Goal: Complete application form: Complete application form

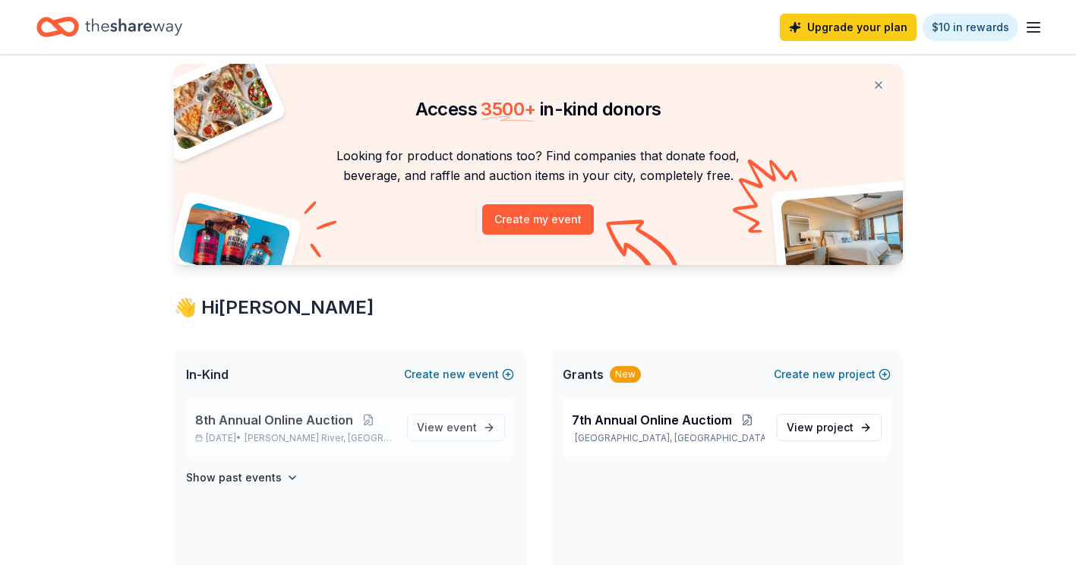
scroll to position [76, 0]
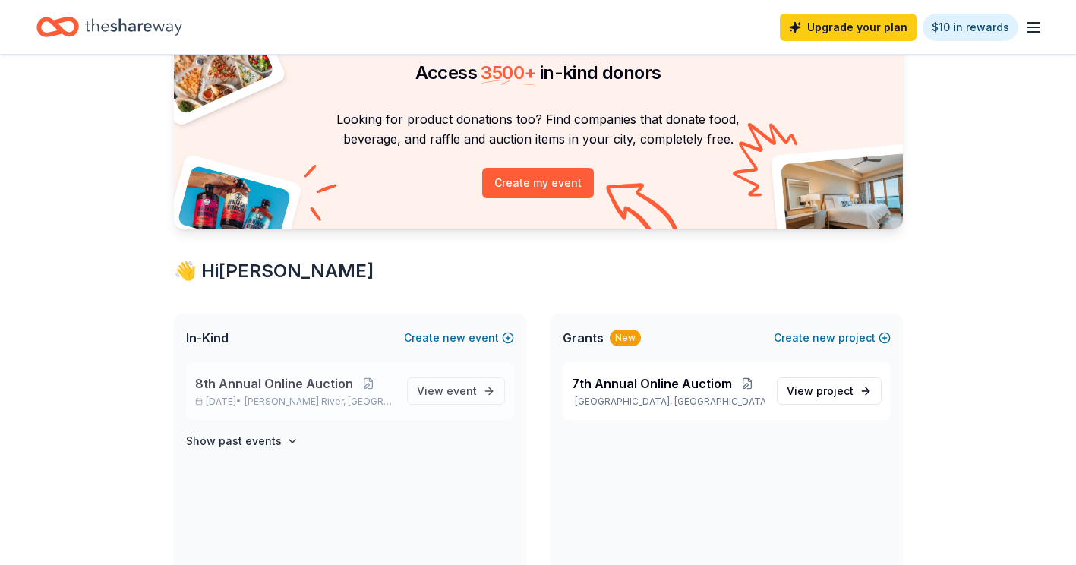
click at [270, 380] on span "8th Annual Online Auction" at bounding box center [274, 383] width 158 height 18
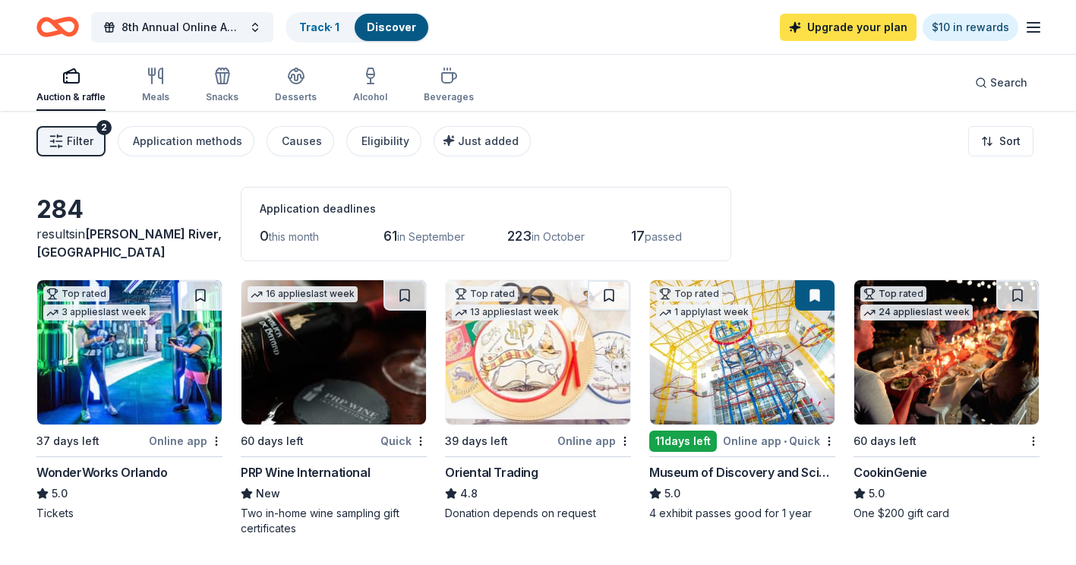
click at [884, 24] on link "Upgrade your plan" at bounding box center [848, 27] width 137 height 27
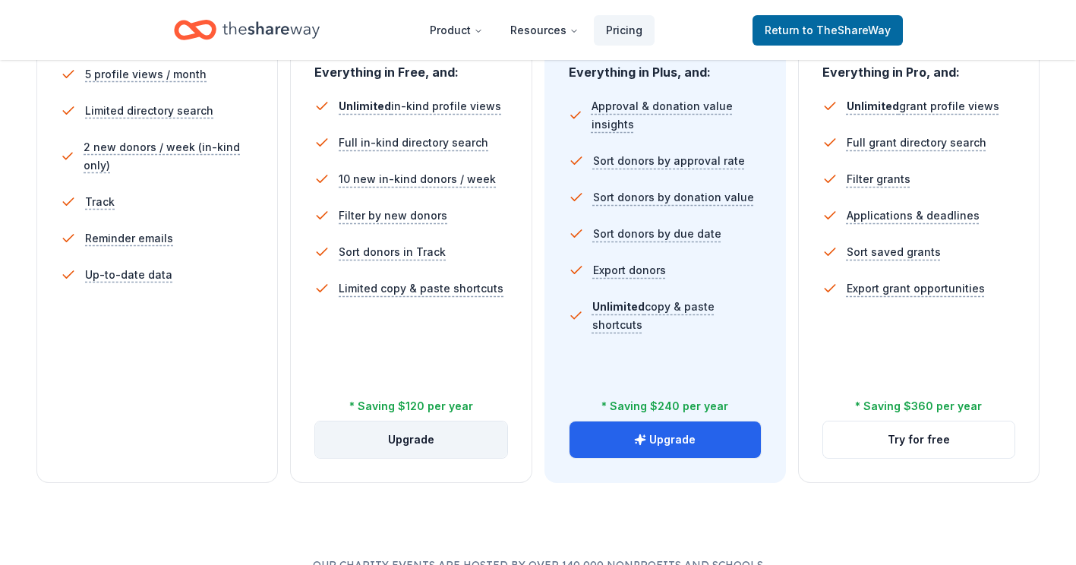
scroll to position [532, 0]
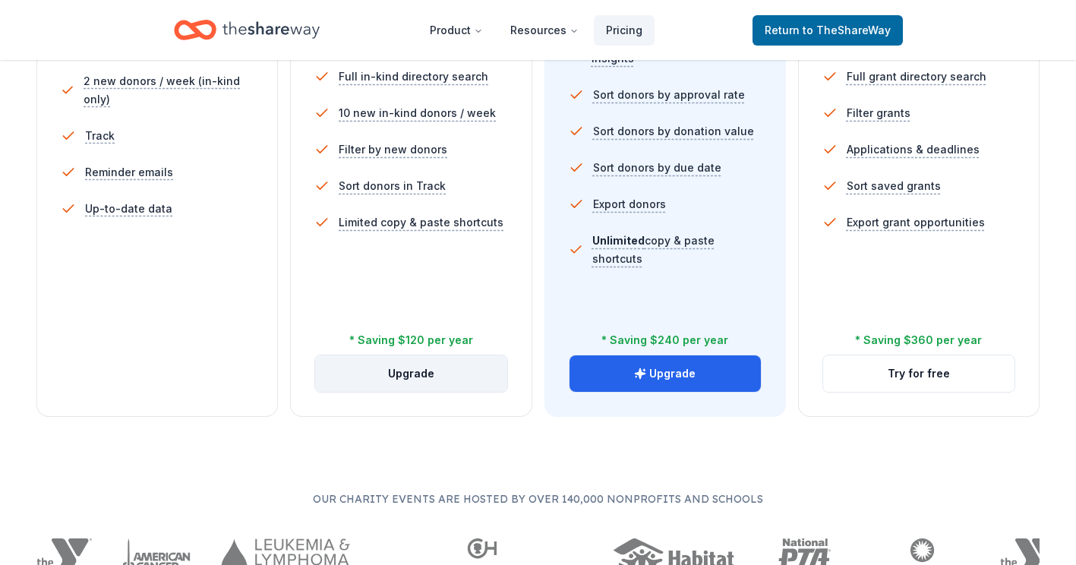
click at [411, 374] on button "Upgrade" at bounding box center [410, 373] width 191 height 36
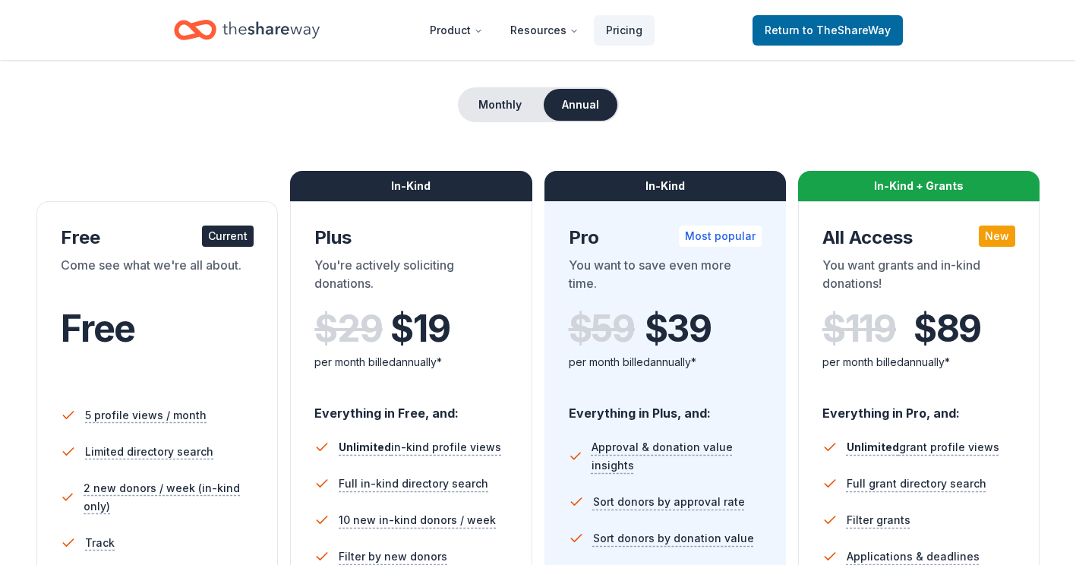
scroll to position [76, 0]
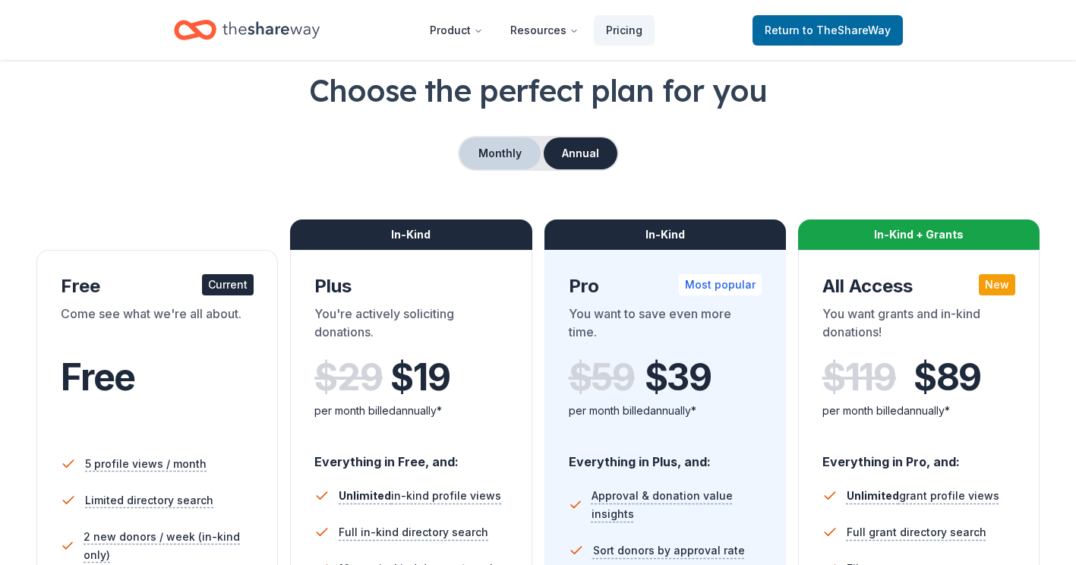
click at [502, 160] on button "Monthly" at bounding box center [500, 153] width 81 height 32
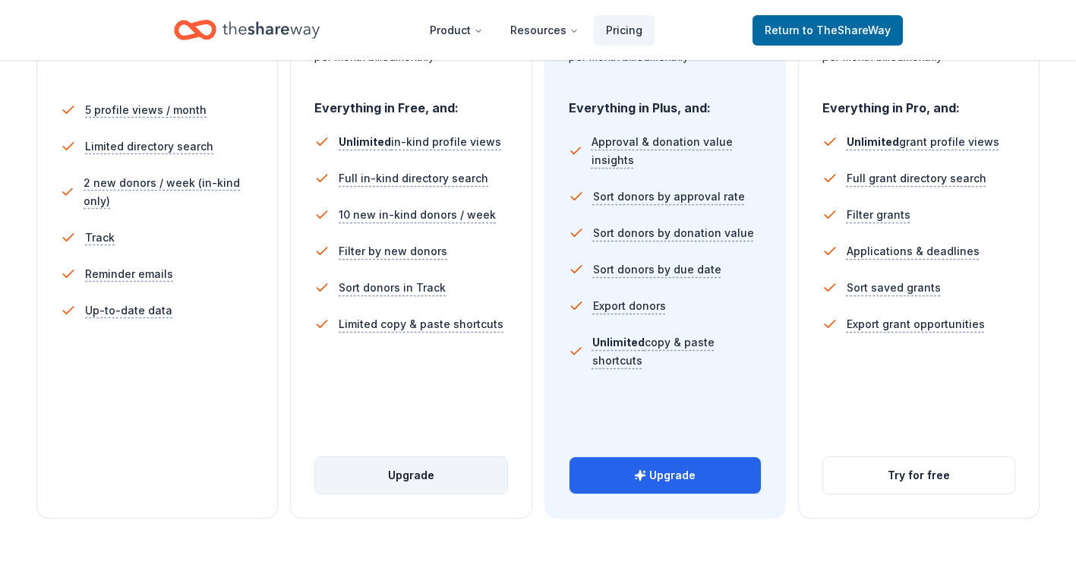
scroll to position [456, 0]
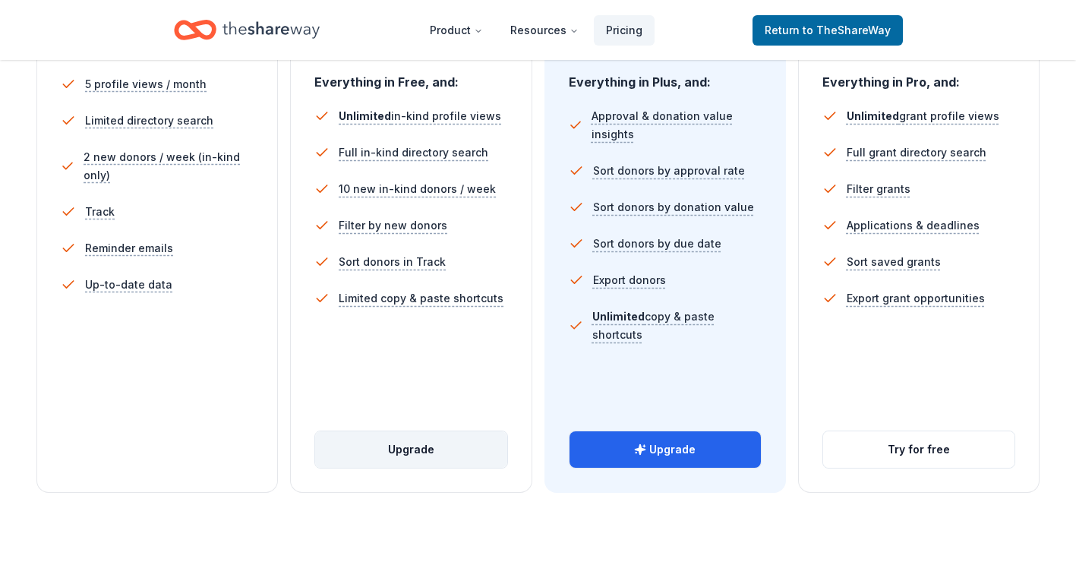
click at [407, 450] on button "Upgrade" at bounding box center [410, 449] width 191 height 36
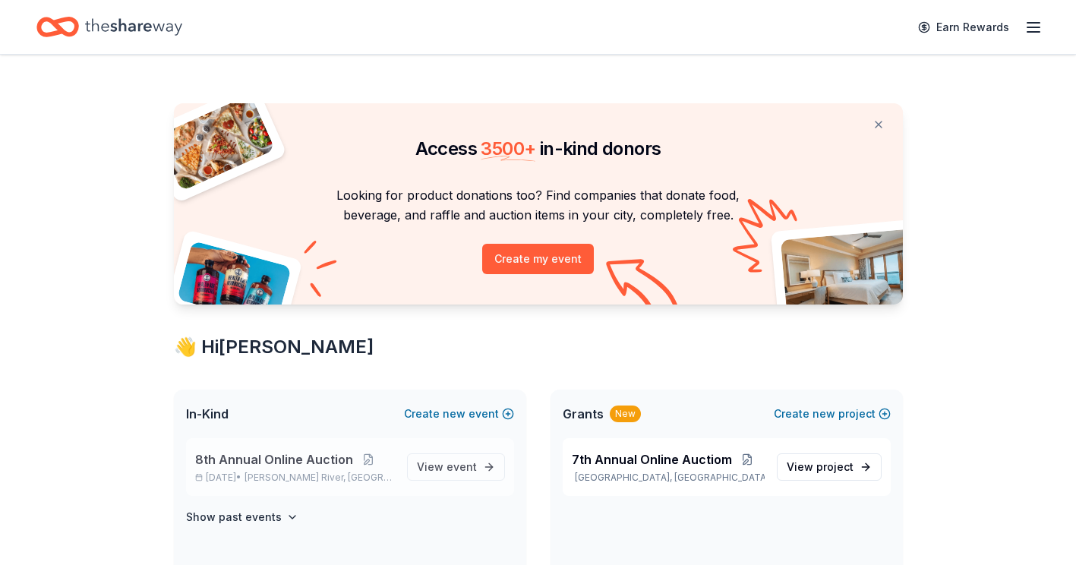
click at [305, 460] on span "8th Annual Online Auction" at bounding box center [274, 459] width 158 height 18
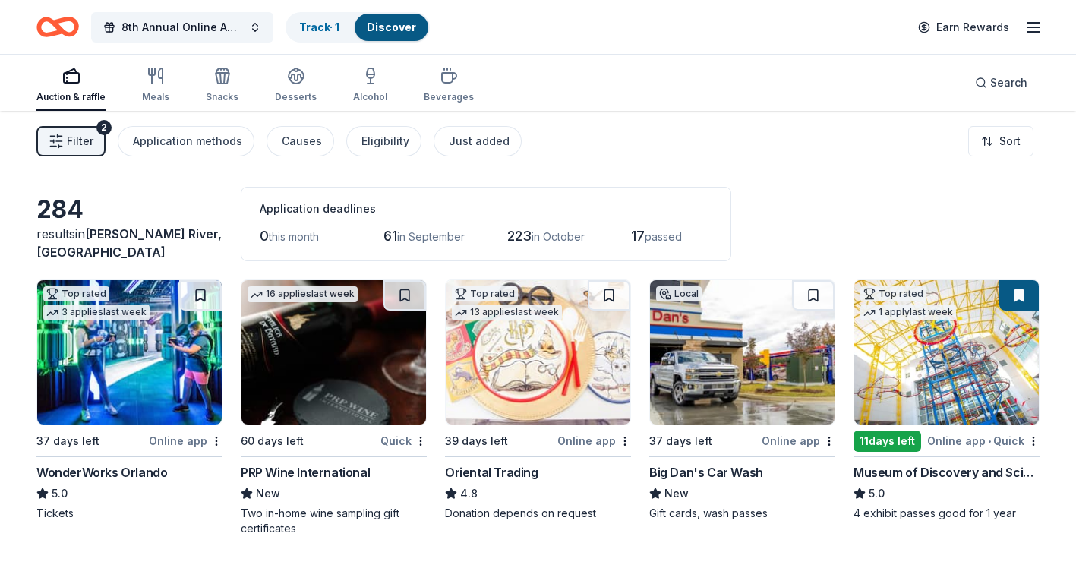
click at [87, 467] on div "WonderWorks Orlando" at bounding box center [101, 472] width 131 height 18
click at [90, 473] on div "WonderWorks Orlando" at bounding box center [101, 472] width 131 height 18
click at [78, 133] on span "Filter" at bounding box center [80, 141] width 27 height 18
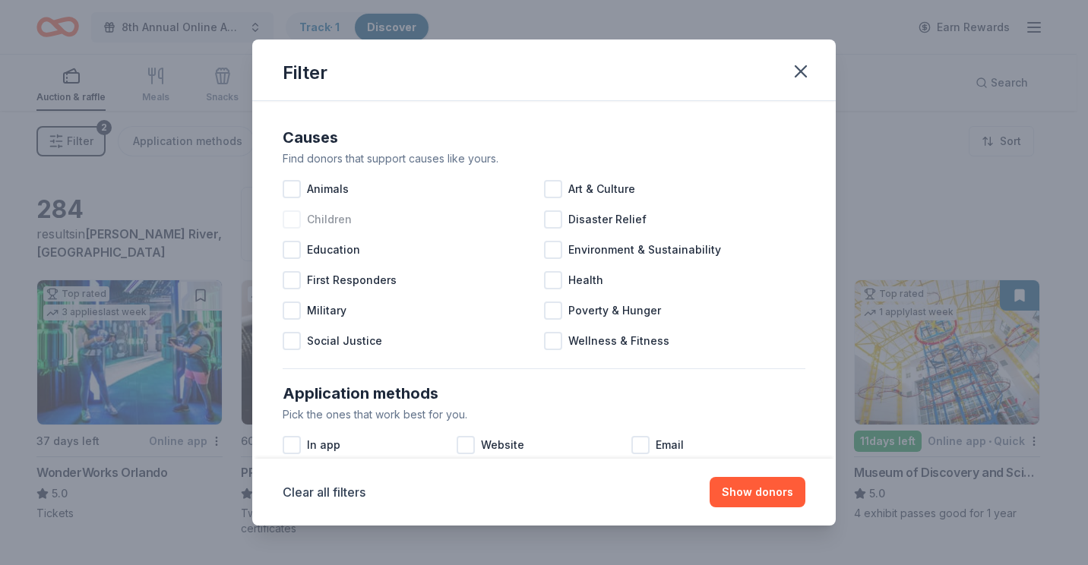
click at [292, 220] on div at bounding box center [292, 219] width 18 height 18
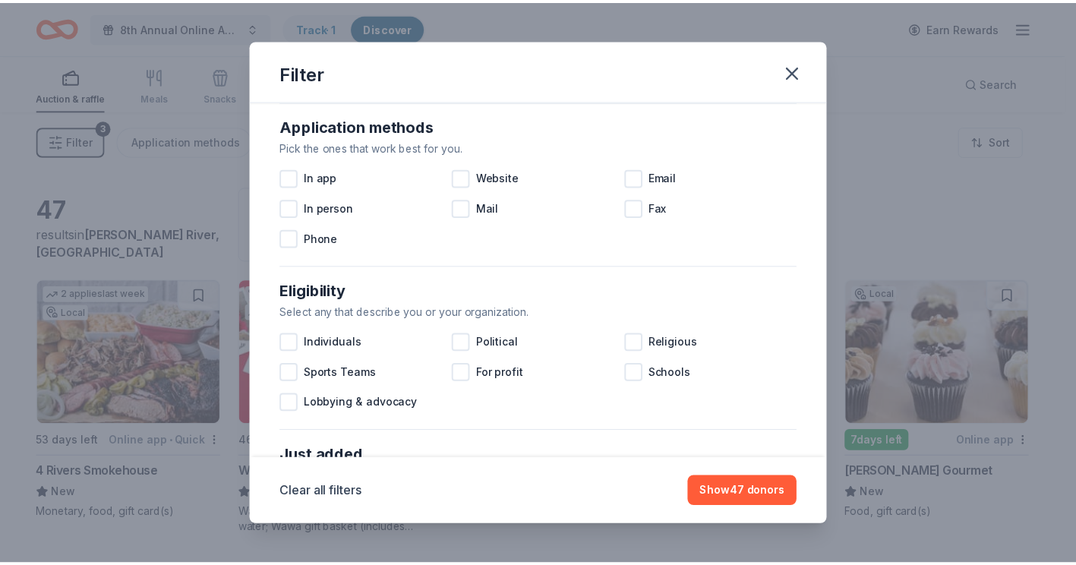
scroll to position [264, 0]
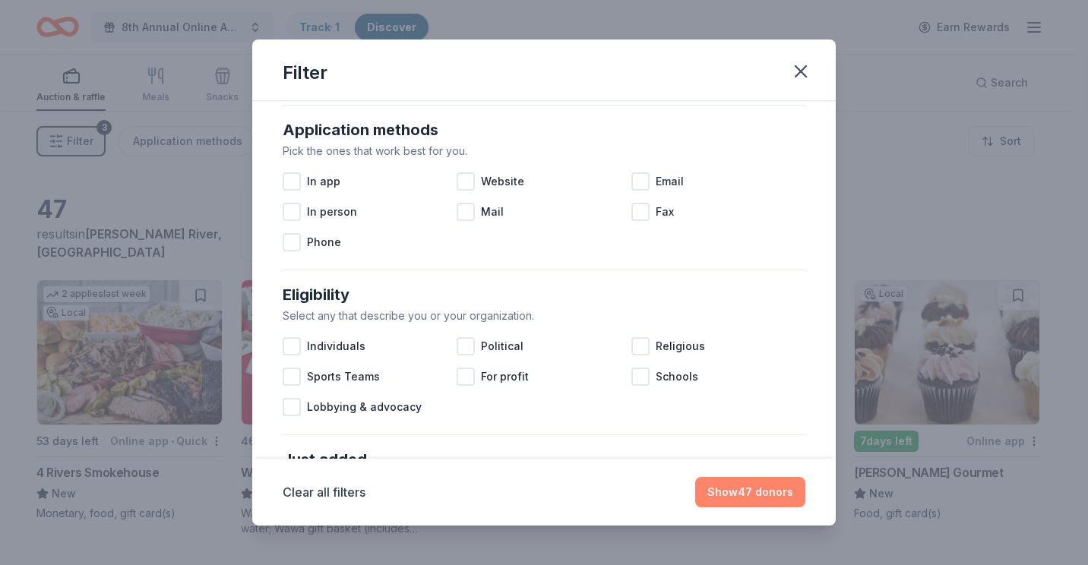
click at [741, 483] on button "Show 47 donors" at bounding box center [750, 492] width 110 height 30
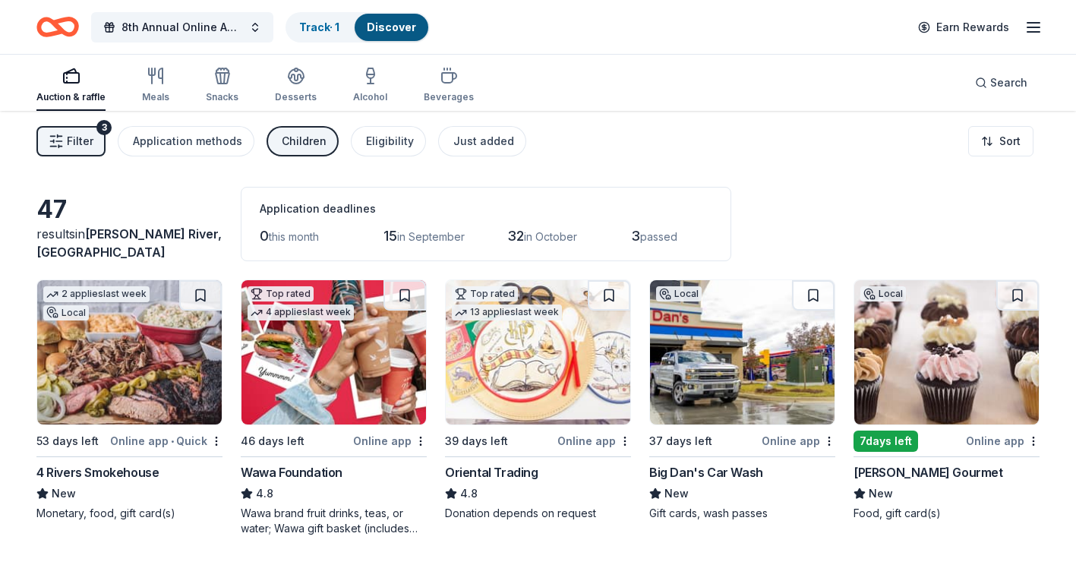
scroll to position [76, 0]
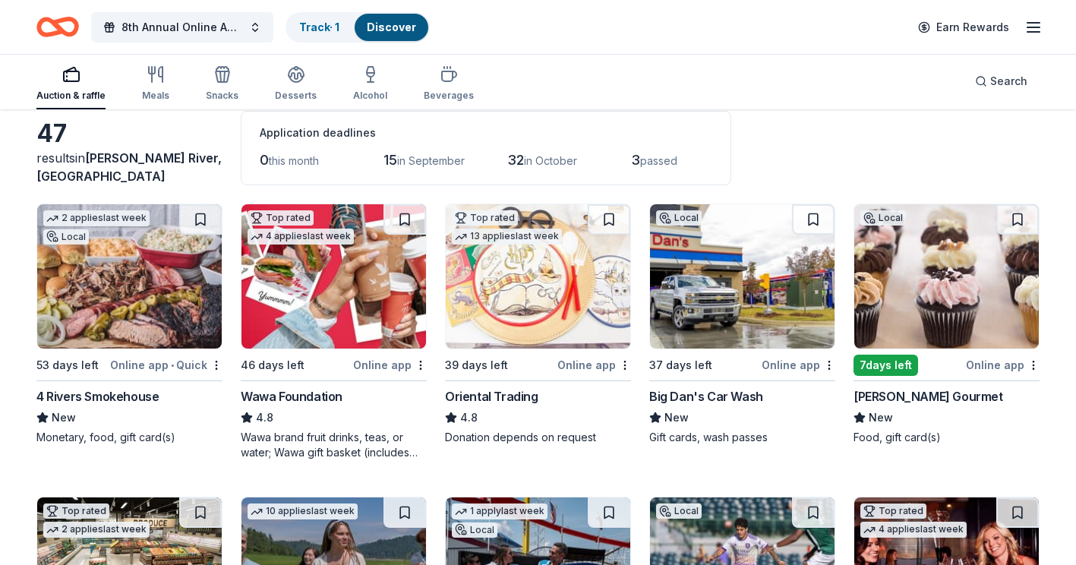
click at [123, 280] on img at bounding box center [129, 276] width 185 height 144
click at [314, 277] on img at bounding box center [334, 276] width 185 height 144
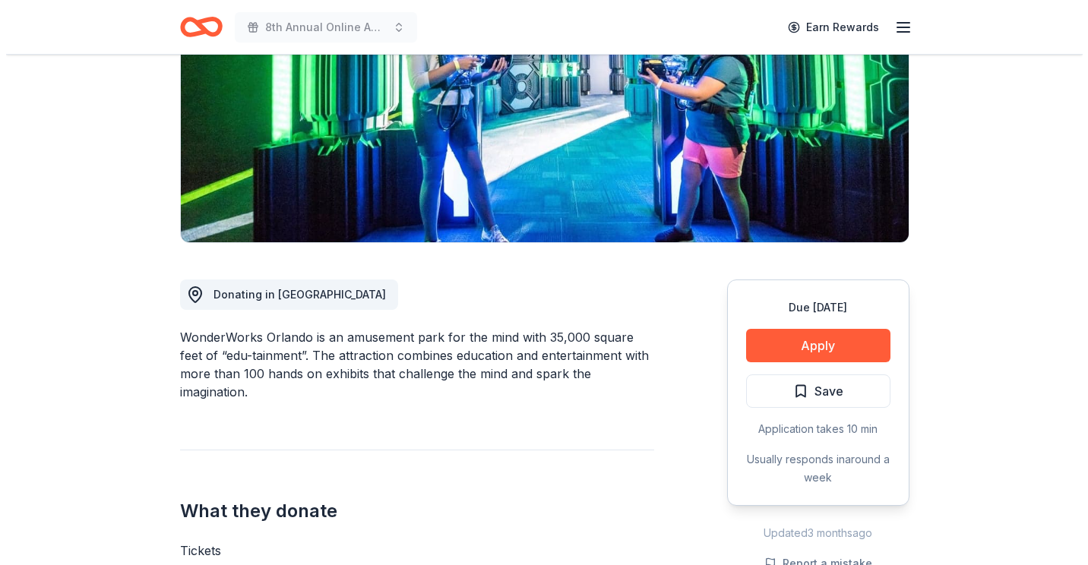
scroll to position [228, 0]
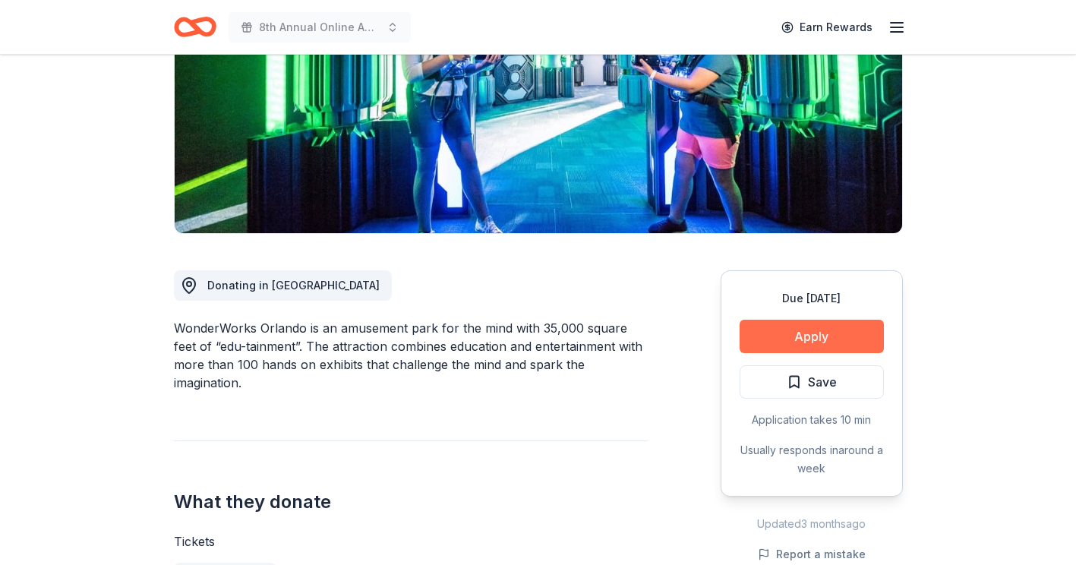
click at [802, 332] on button "Apply" at bounding box center [812, 336] width 144 height 33
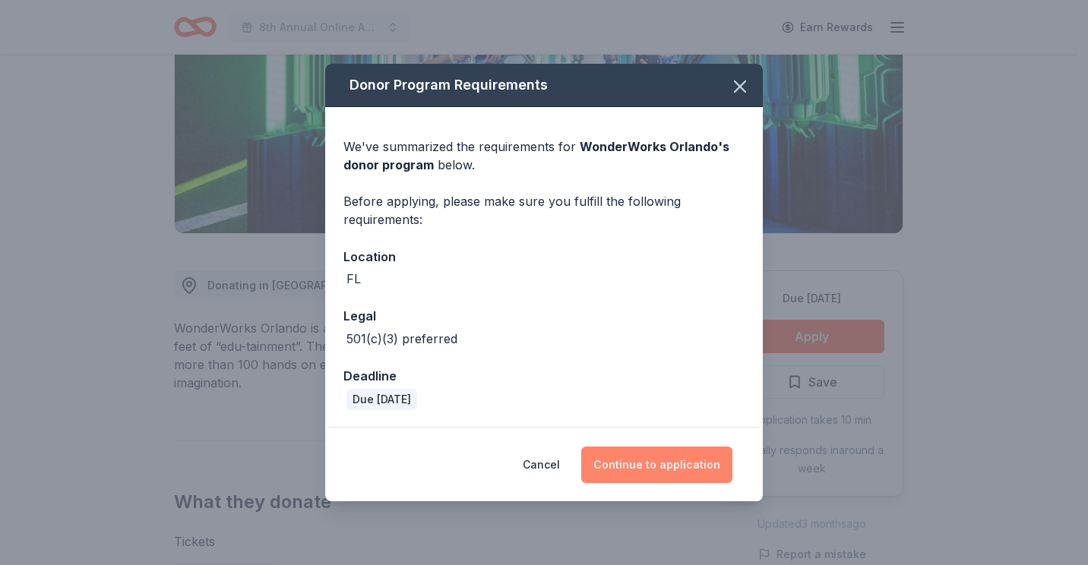
click at [656, 458] on button "Continue to application" at bounding box center [656, 465] width 151 height 36
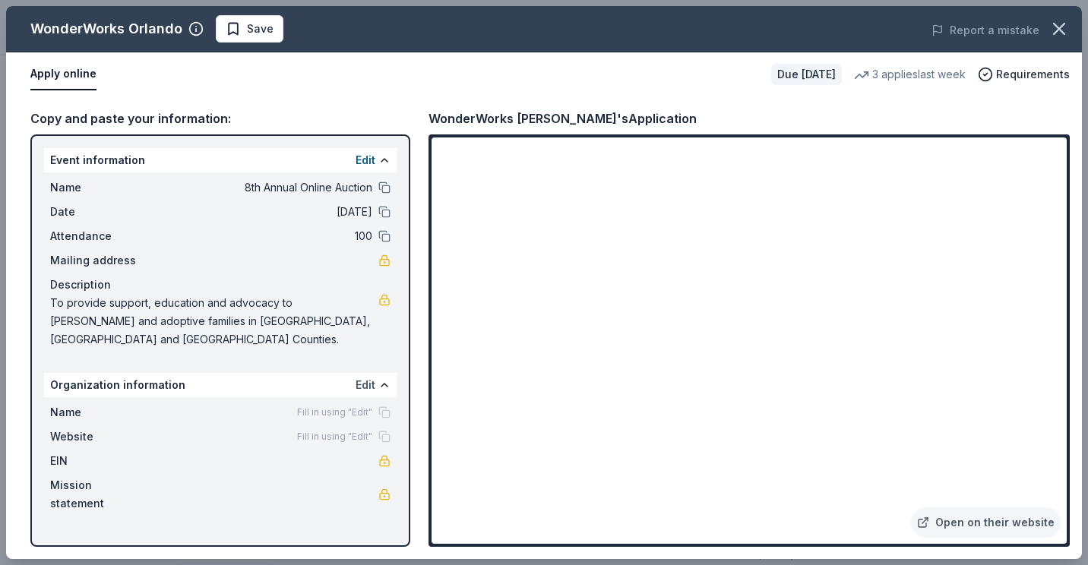
click at [365, 376] on button "Edit" at bounding box center [365, 385] width 20 height 18
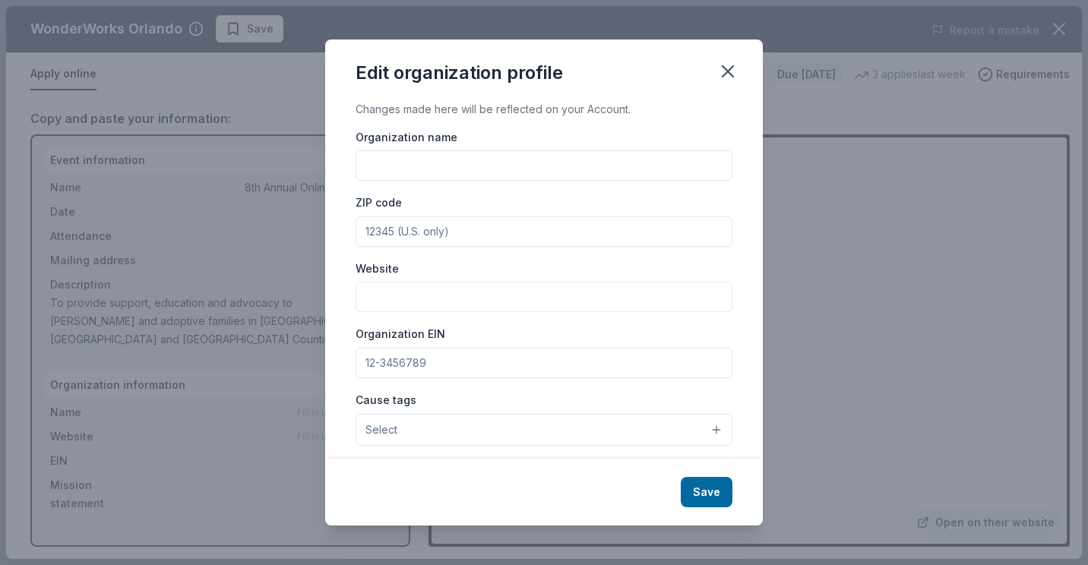
click at [403, 169] on input "Organization name" at bounding box center [543, 165] width 377 height 30
type input "Manatee County Foster and Adoptive Parent Association, inc."
type input "34203"
type input "Florida FAPA"
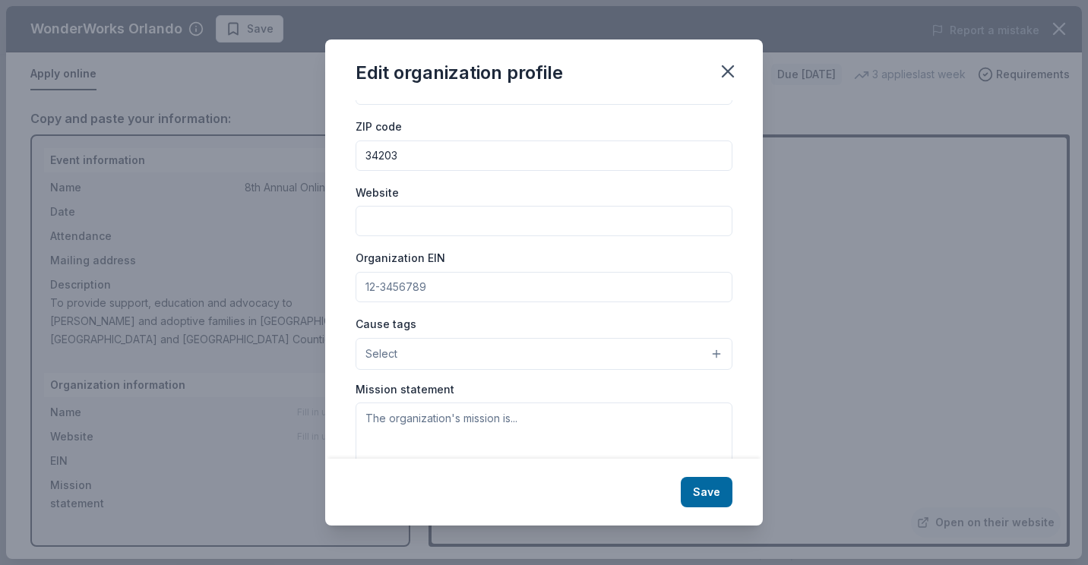
click at [442, 227] on input "Website" at bounding box center [543, 221] width 377 height 30
type input "www.manateecountyfapa.com"
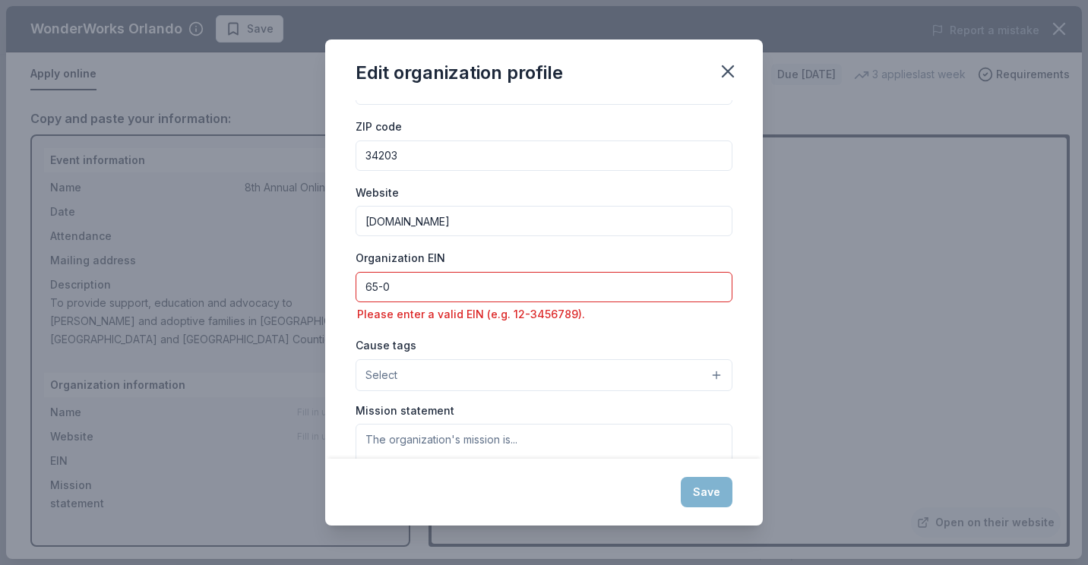
type input "65-0869643"
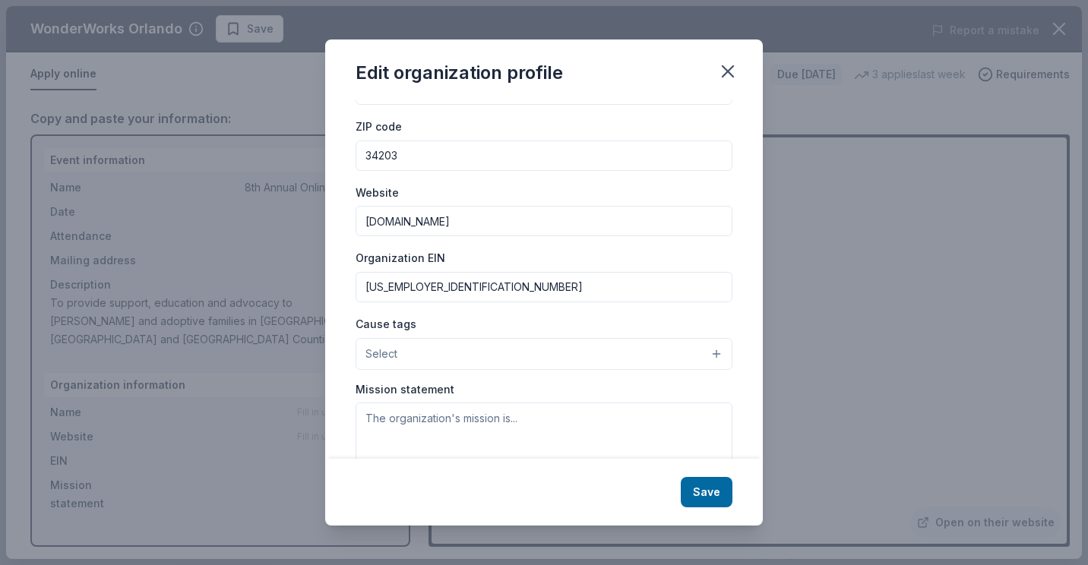
click at [503, 360] on button "Select" at bounding box center [543, 354] width 377 height 32
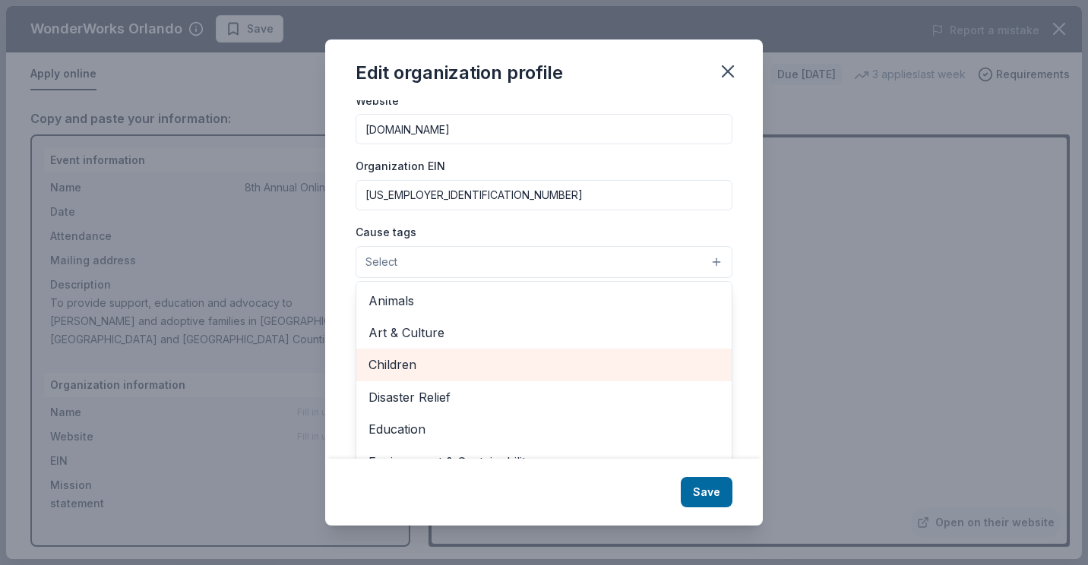
scroll to position [172, 0]
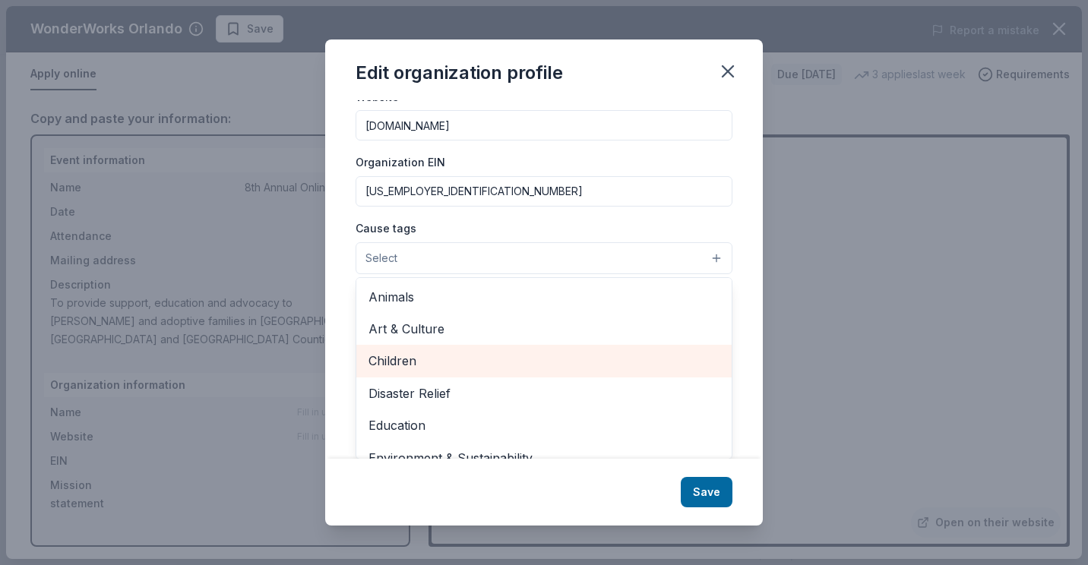
click at [463, 359] on span "Children" at bounding box center [543, 361] width 351 height 20
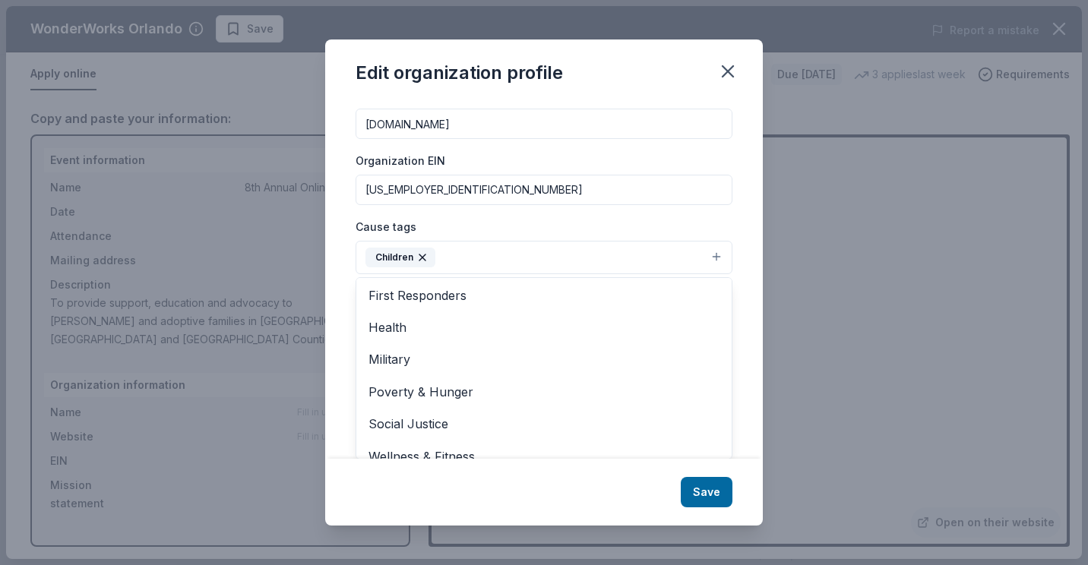
scroll to position [179, 0]
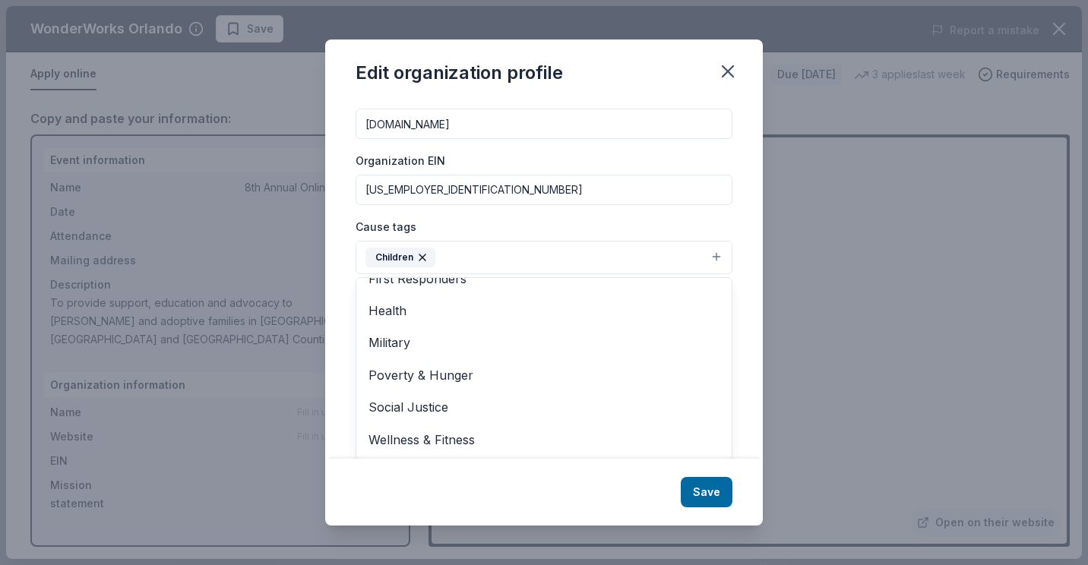
click at [744, 422] on div "Changes made here will be reflected on your Account. Organization name Florida …" at bounding box center [544, 279] width 438 height 359
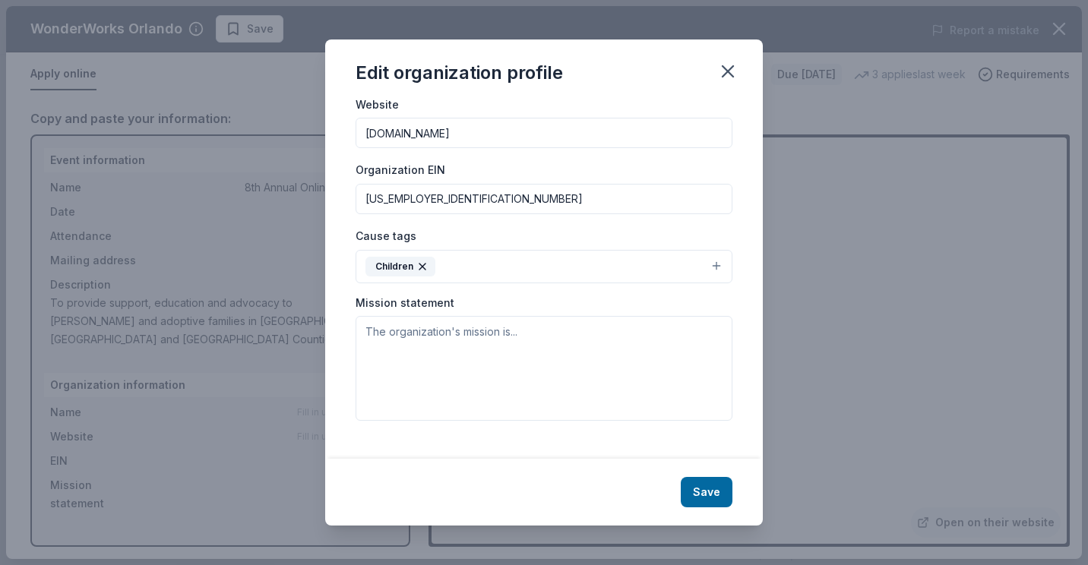
scroll to position [150, 0]
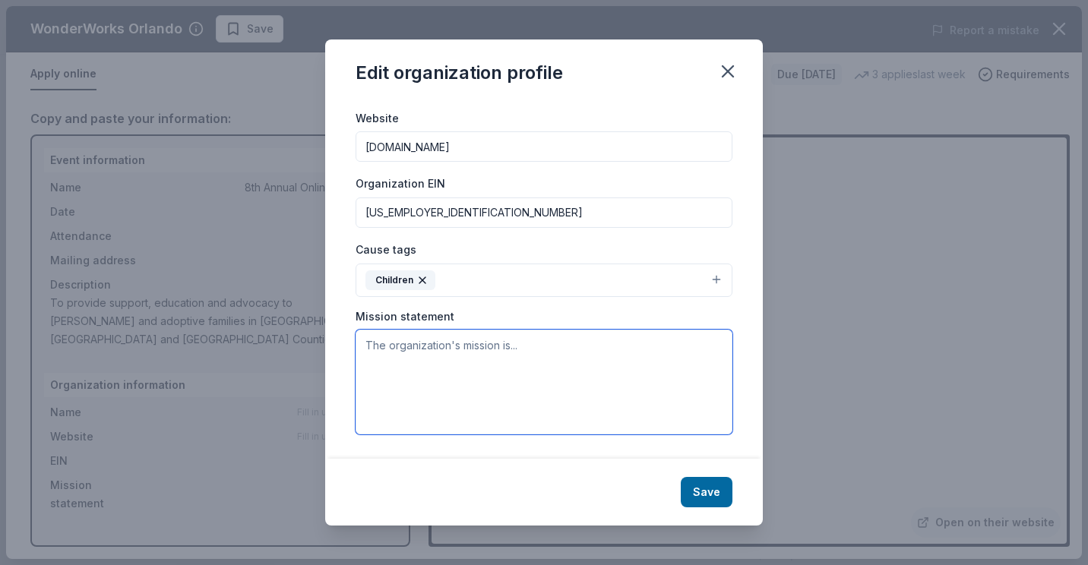
click at [450, 347] on textarea at bounding box center [543, 382] width 377 height 105
paste textarea "Mission To provide a positive and supportive community where foster and adoptiv…"
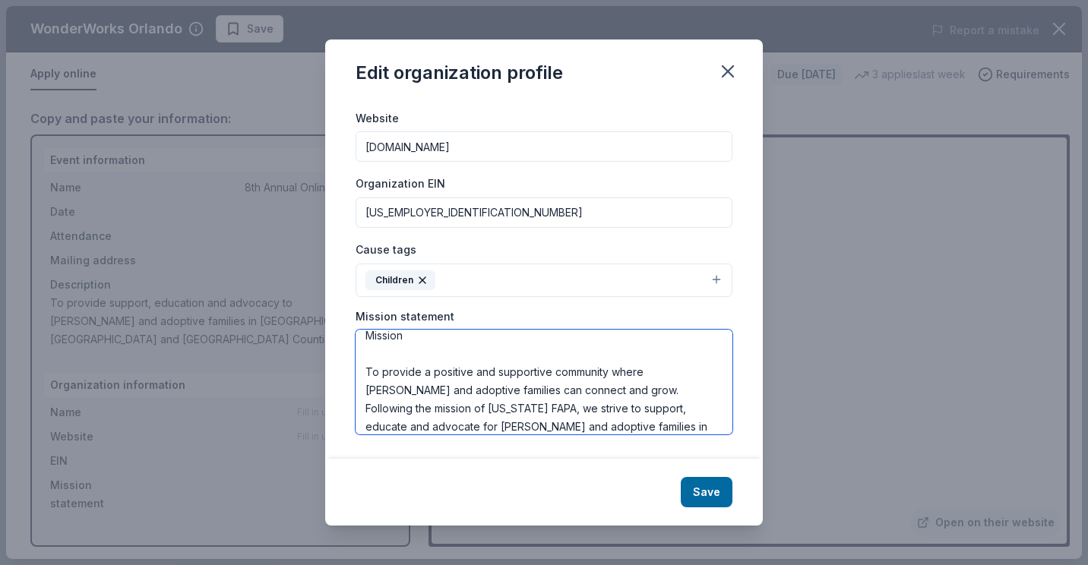
scroll to position [0, 0]
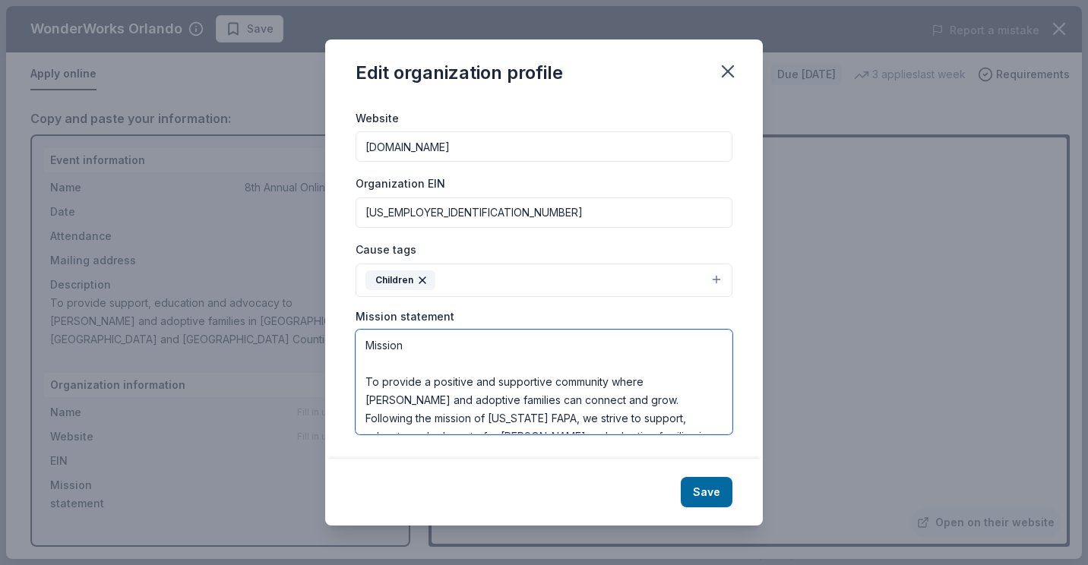
click at [361, 381] on textarea "Mission To provide a positive and supportive community where foster and adoptiv…" at bounding box center [543, 382] width 377 height 105
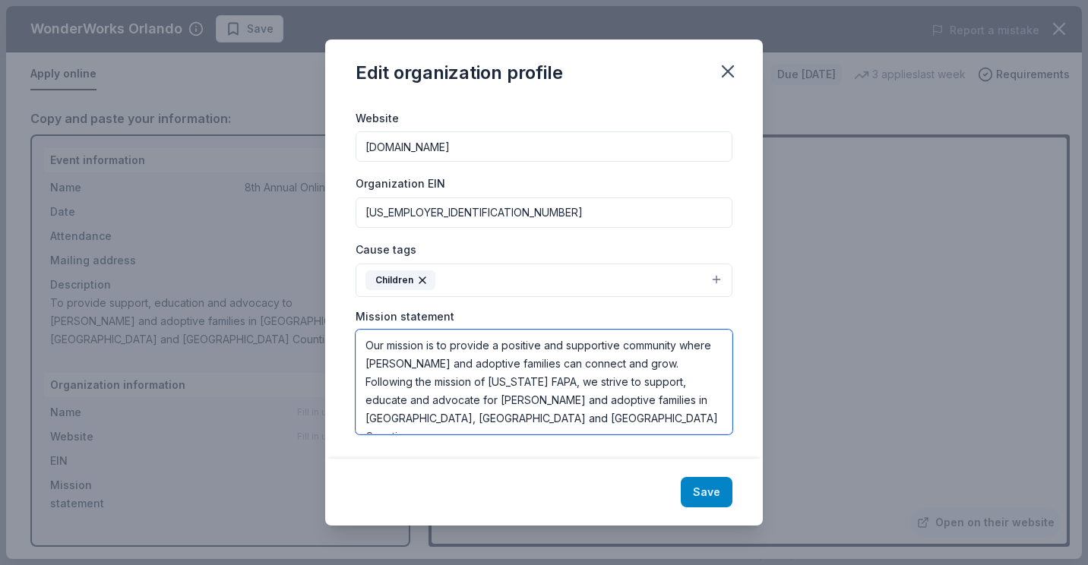
type textarea "Our mission is to provide a positive and supportive community where [PERSON_NAM…"
click at [703, 505] on button "Save" at bounding box center [707, 492] width 52 height 30
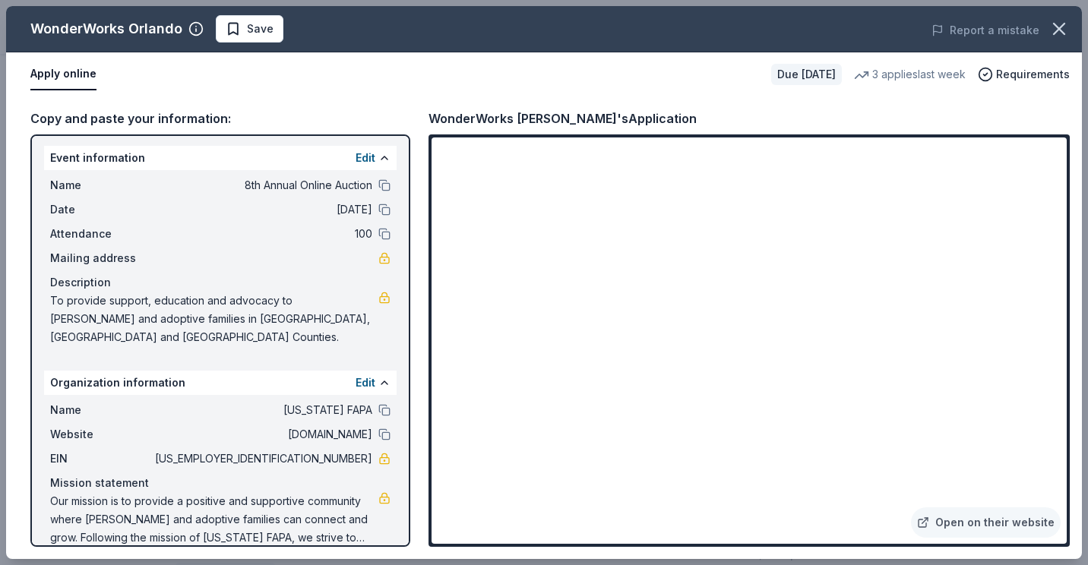
scroll to position [4, 0]
click at [951, 520] on link "Open on their website" at bounding box center [986, 522] width 150 height 30
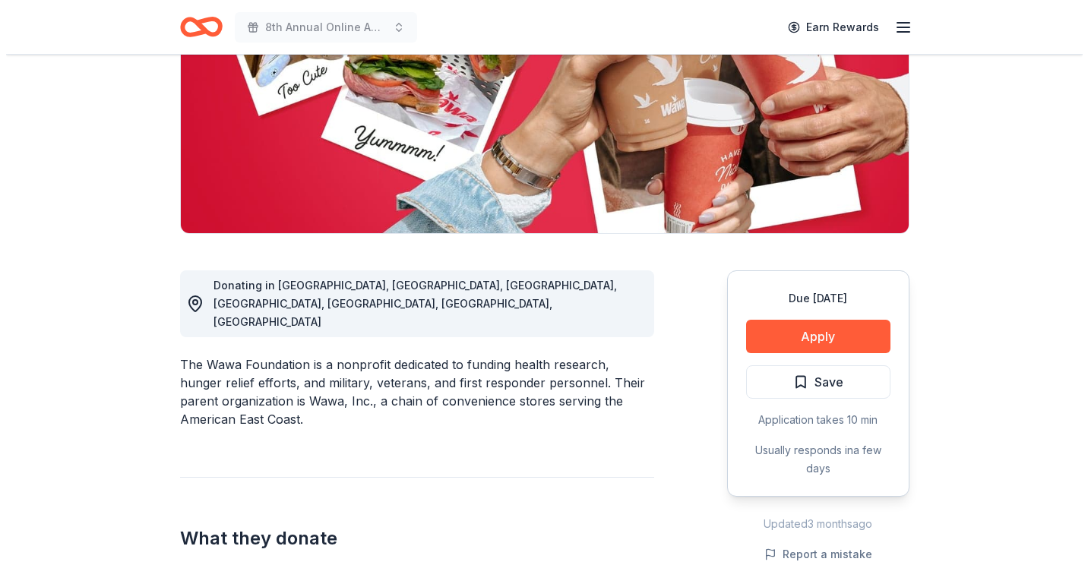
scroll to position [304, 0]
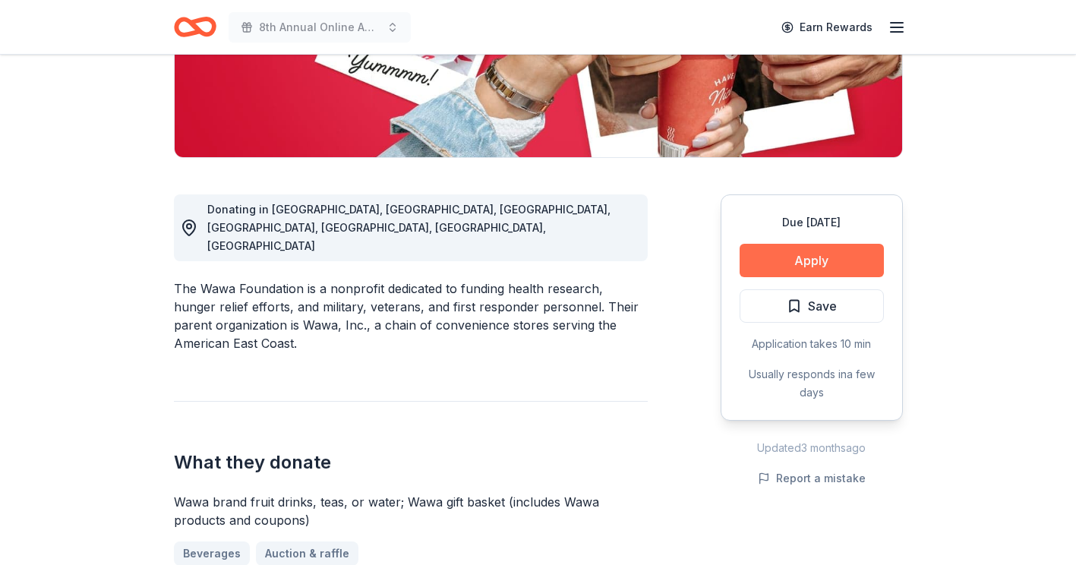
click at [798, 255] on button "Apply" at bounding box center [812, 260] width 144 height 33
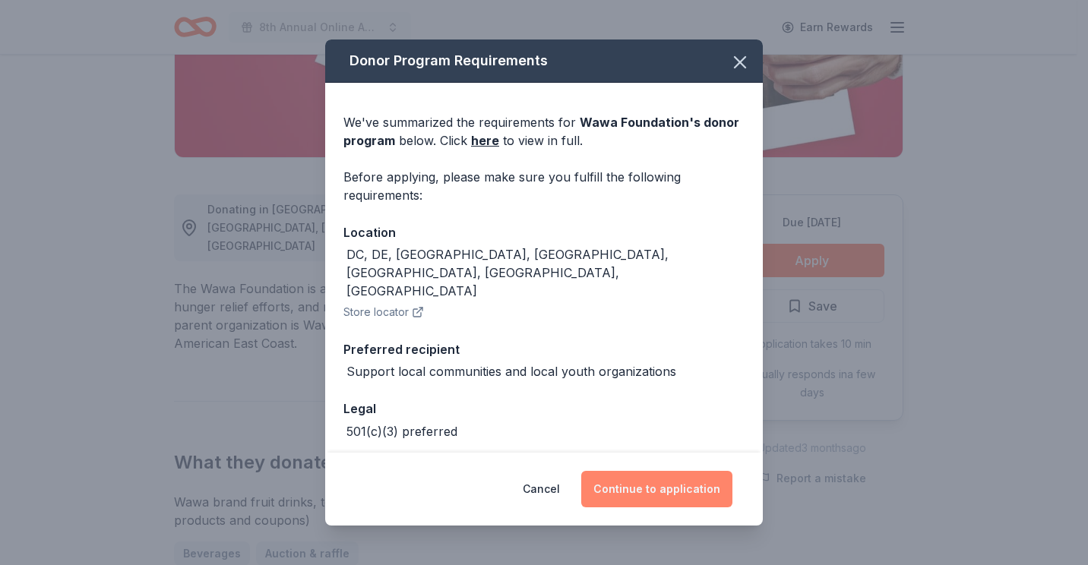
click at [665, 487] on button "Continue to application" at bounding box center [656, 489] width 151 height 36
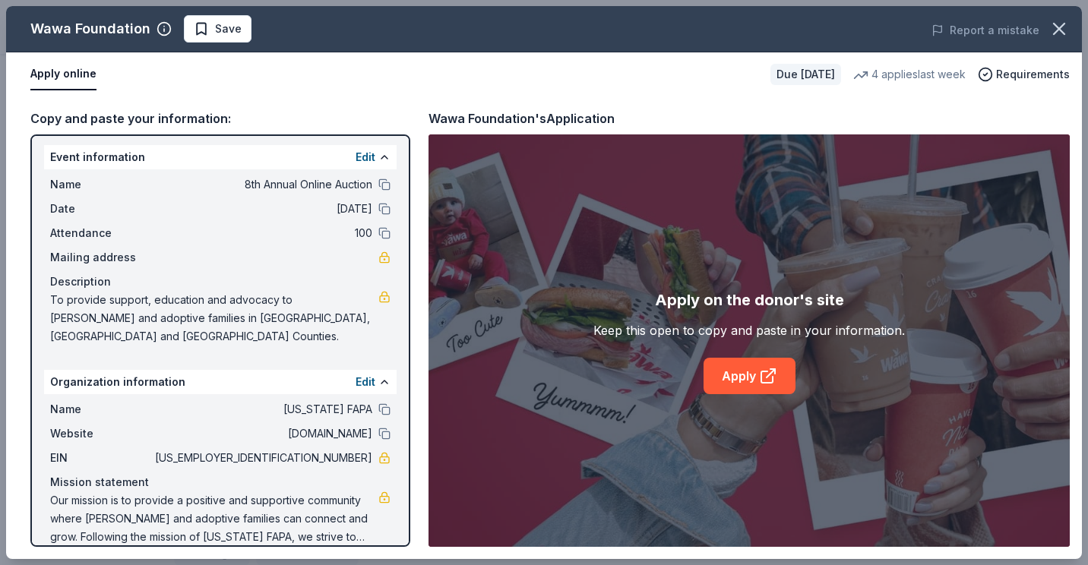
scroll to position [4, 0]
click at [735, 376] on link "Apply" at bounding box center [749, 376] width 92 height 36
